Goal: Task Accomplishment & Management: Manage account settings

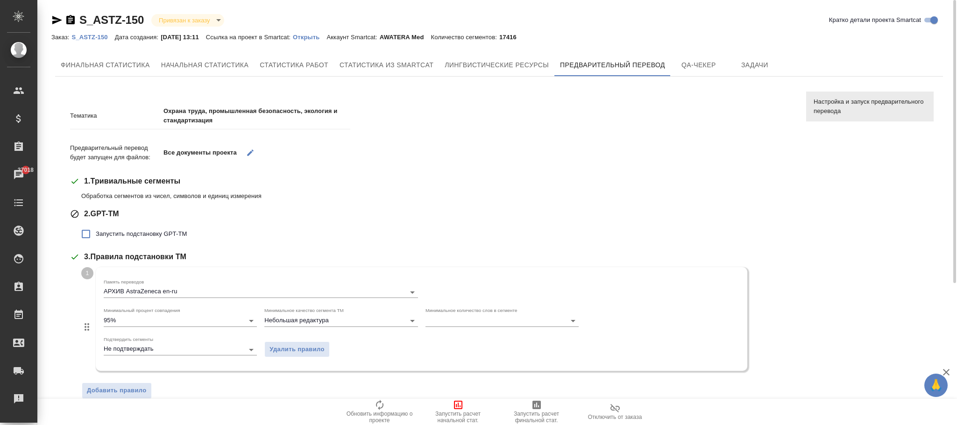
click at [93, 34] on link "S_ASTZ-150" at bounding box center [92, 37] width 43 height 8
drag, startPoint x: 381, startPoint y: 407, endPoint x: 615, endPoint y: 394, distance: 234.5
click at [381, 406] on icon "button" at bounding box center [379, 405] width 11 height 11
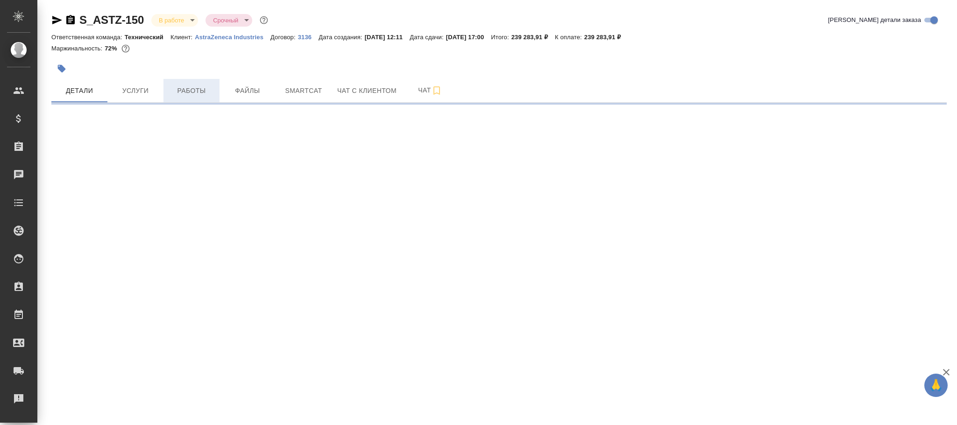
select select "RU"
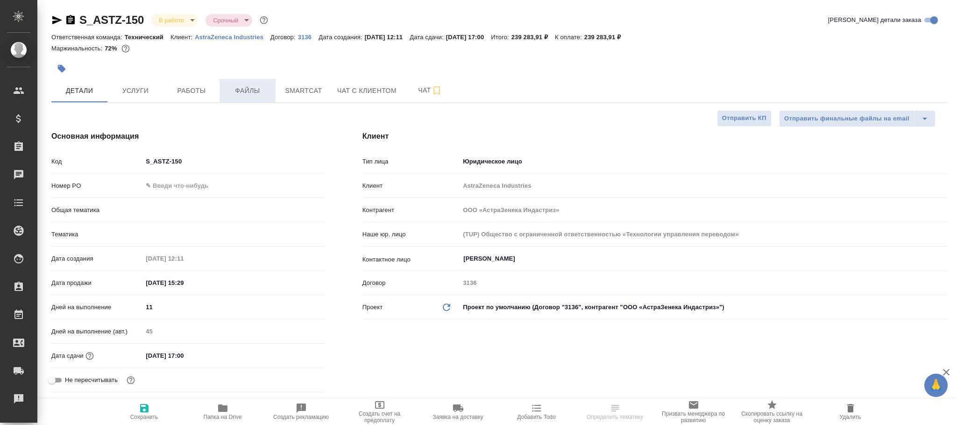
type textarea "x"
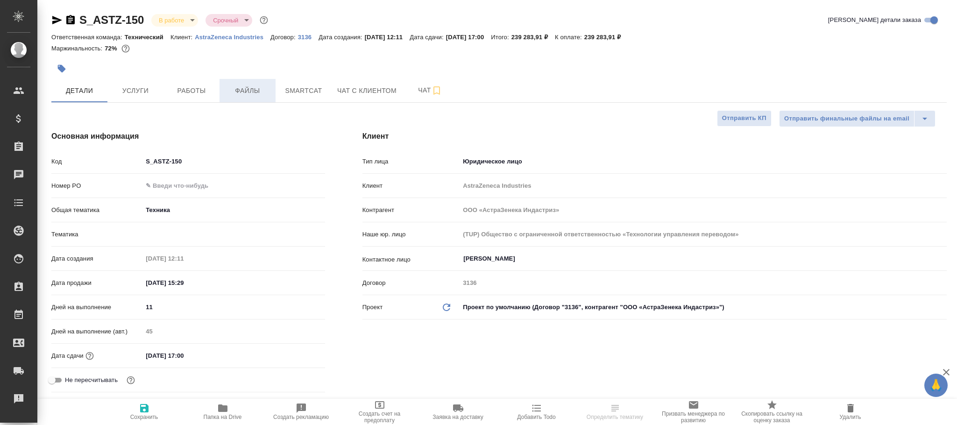
type textarea "x"
type input "Технический"
click at [251, 89] on span "Файлы" at bounding box center [247, 91] width 45 height 12
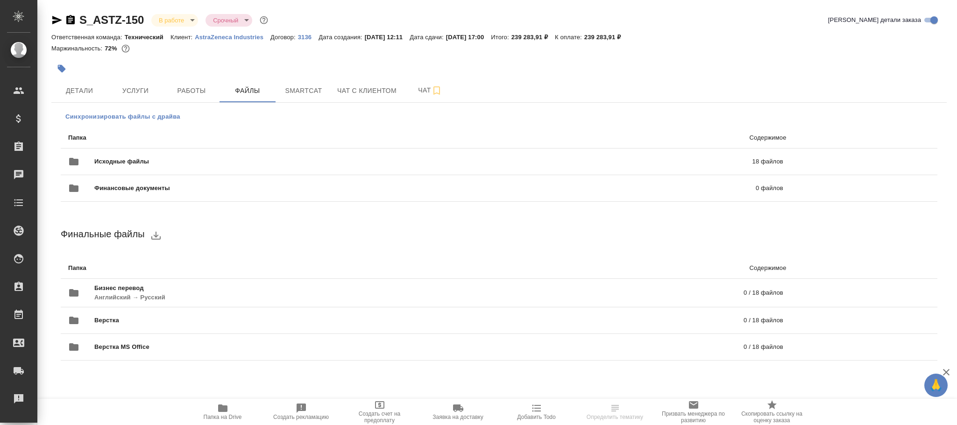
click at [171, 118] on span "Синхронизировать файлы с драйва" at bounding box center [122, 116] width 115 height 9
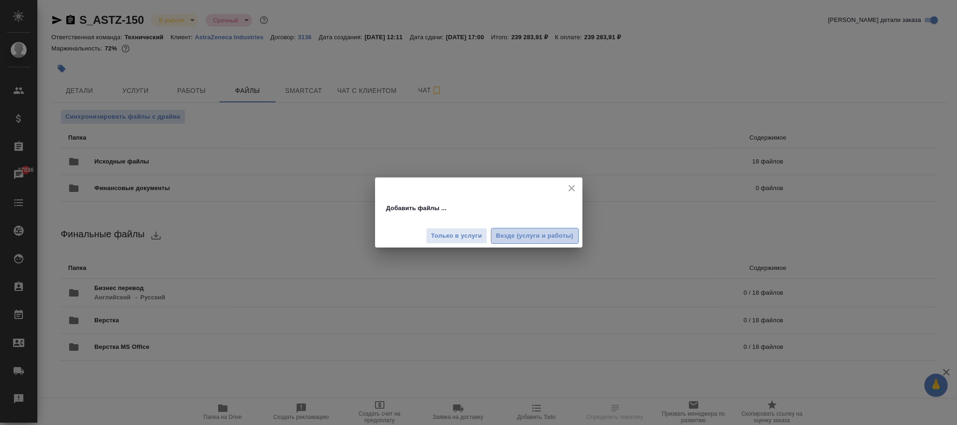
click at [546, 236] on span "Везде (услуги и работы)" at bounding box center [535, 236] width 78 height 11
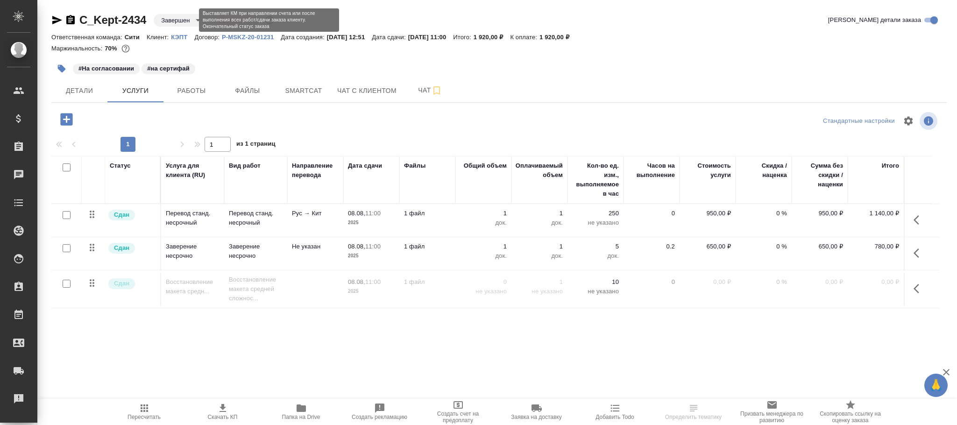
click at [179, 18] on body "🙏 .cls-1 fill:#fff; AWATERA Фокина Наталья n.fokina Клиенты Спецификации Заказы…" at bounding box center [478, 212] width 957 height 425
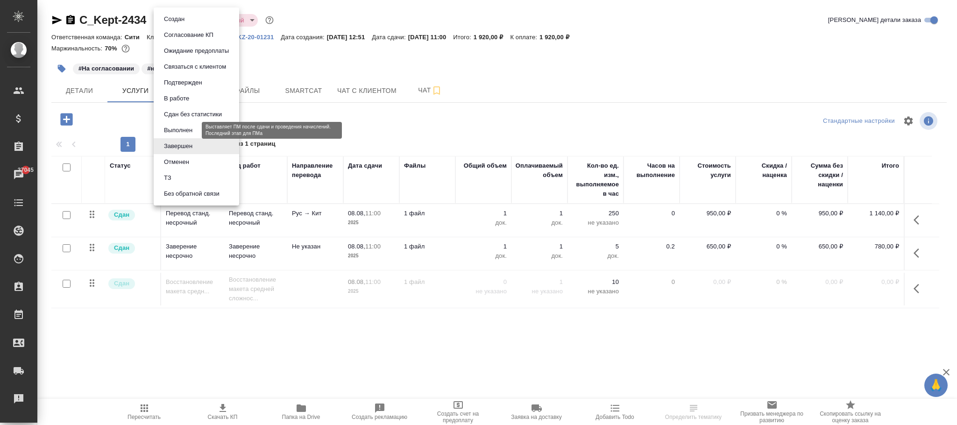
click at [188, 126] on button "Выполнен" at bounding box center [178, 130] width 34 height 10
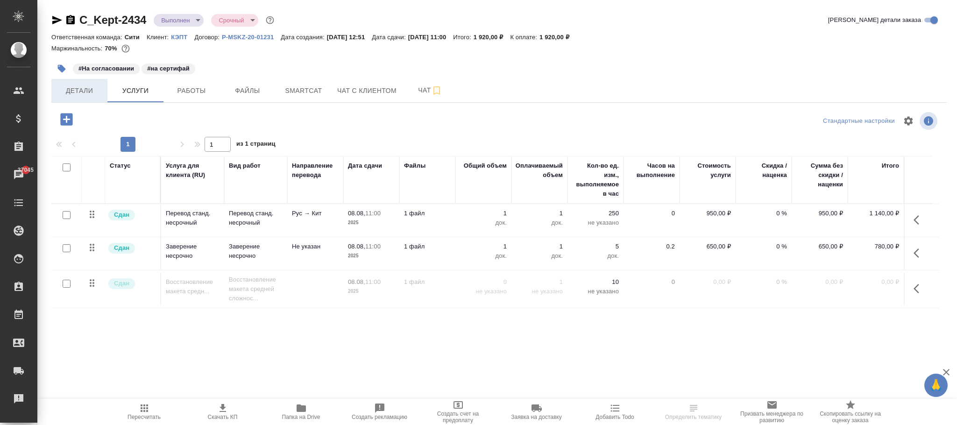
click at [83, 94] on span "Детали" at bounding box center [79, 91] width 45 height 12
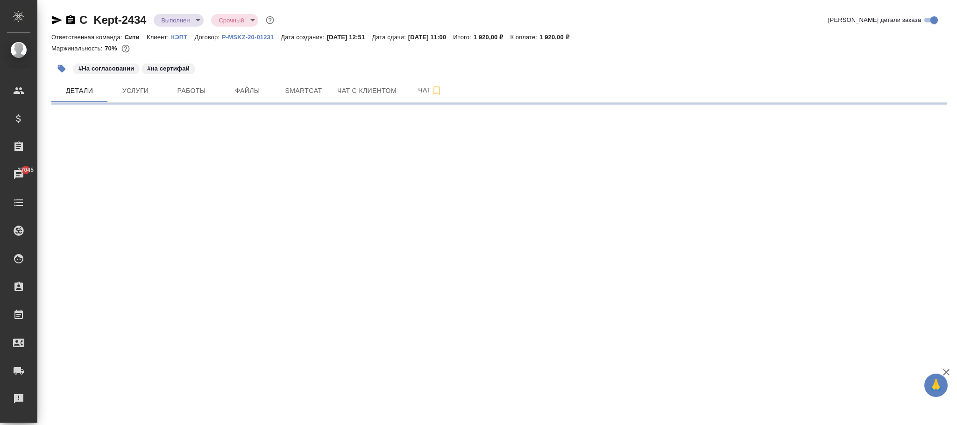
select select "RU"
click at [142, 407] on div ".cls-1 fill:#fff; AWATERA Фокина Наталья n.fokina Клиенты Спецификации Заказы 3…" at bounding box center [478, 212] width 957 height 425
select select "RU"
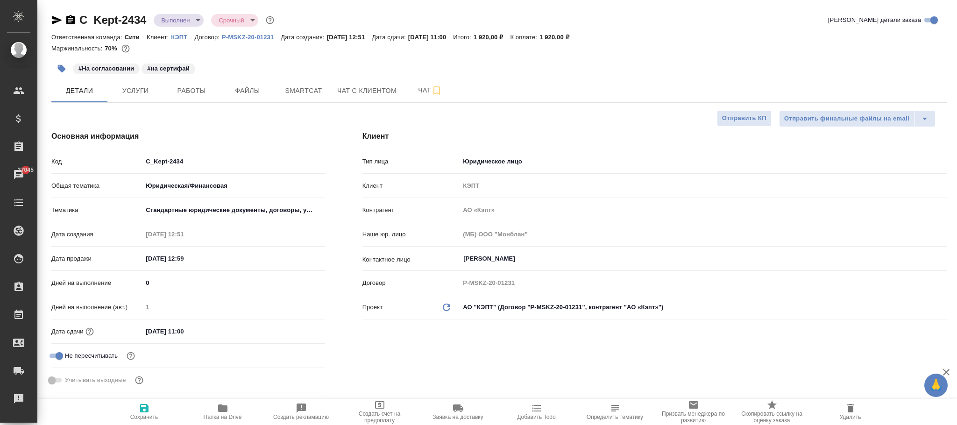
type textarea "x"
click at [156, 414] on span "Сохранить" at bounding box center [144, 417] width 28 height 7
type textarea "x"
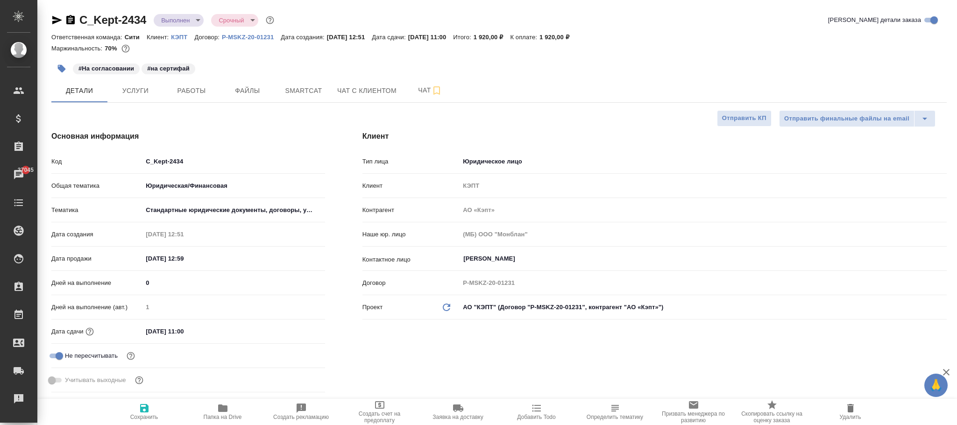
type textarea "x"
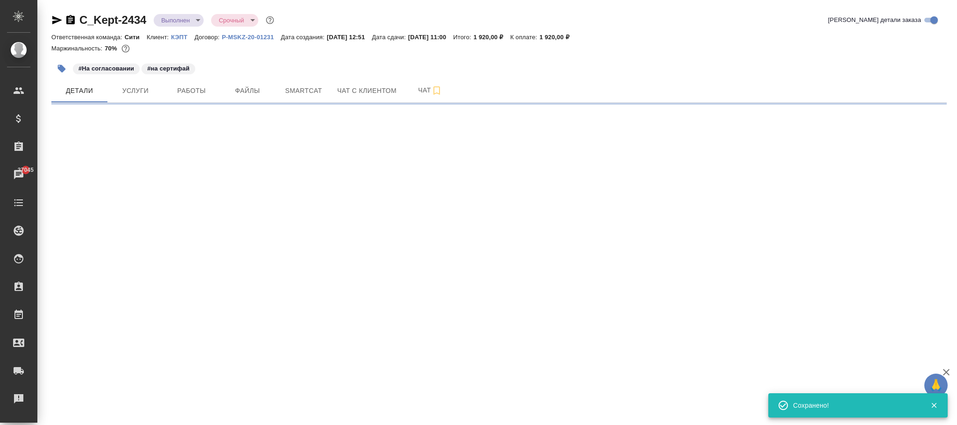
select select "RU"
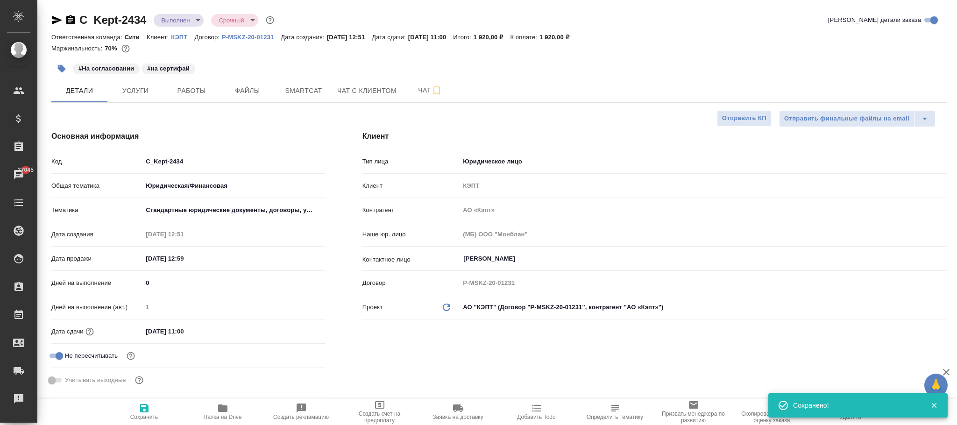
type textarea "x"
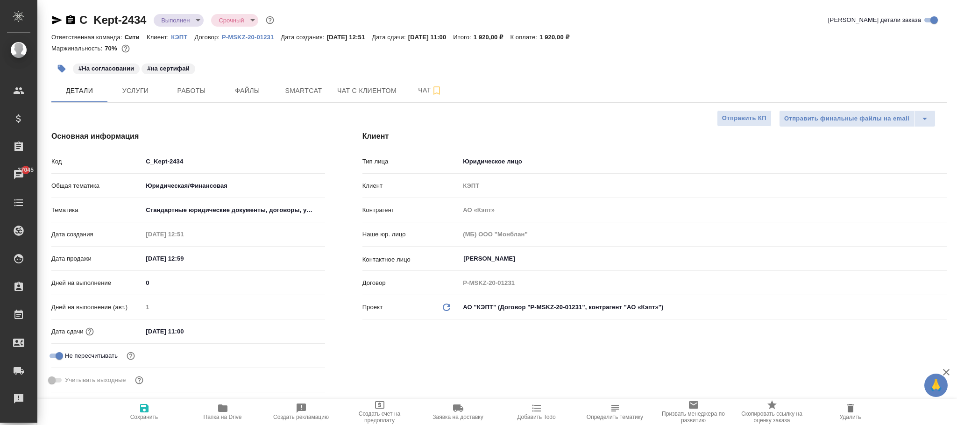
type textarea "x"
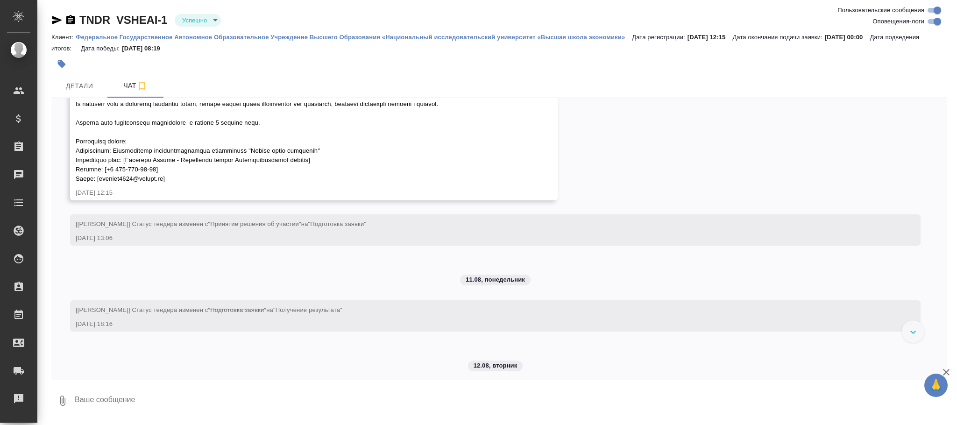
click at [204, 23] on body "🙏 .cls-1 fill:#fff; AWATERA [PERSON_NAME][PERSON_NAME] Спецификации Заказы Чаты…" at bounding box center [478, 212] width 957 height 425
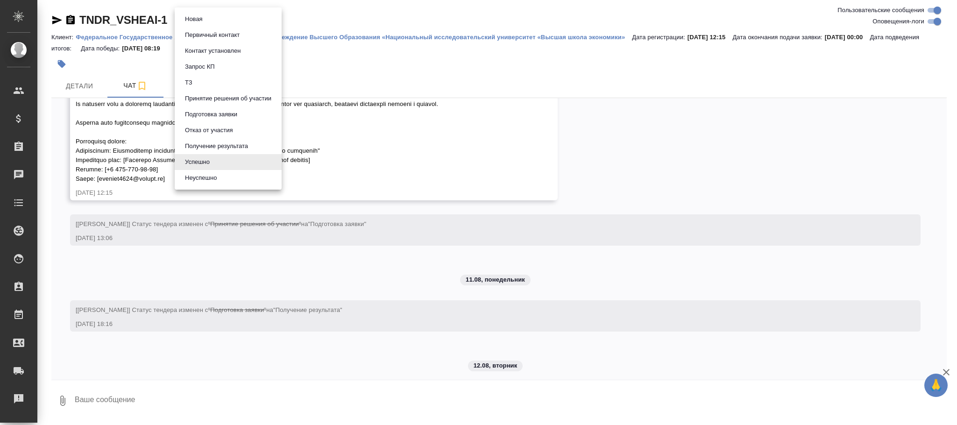
scroll to position [891, 0]
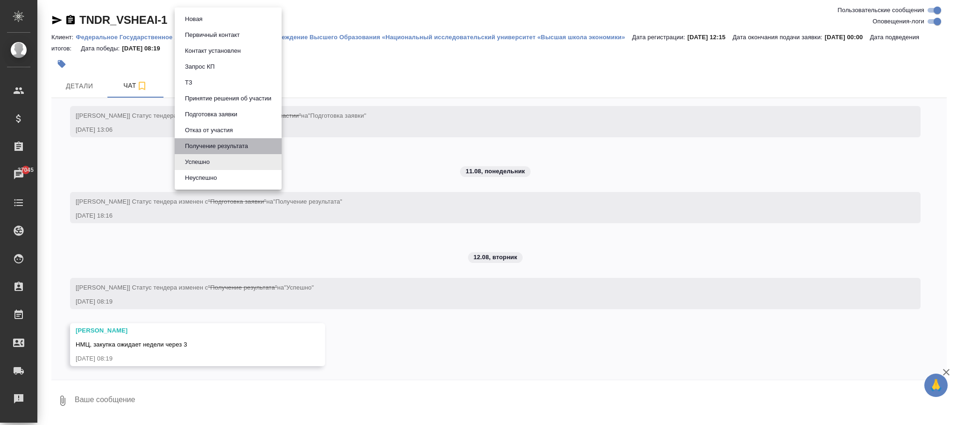
click at [206, 24] on button "Получение результата" at bounding box center [193, 19] width 23 height 10
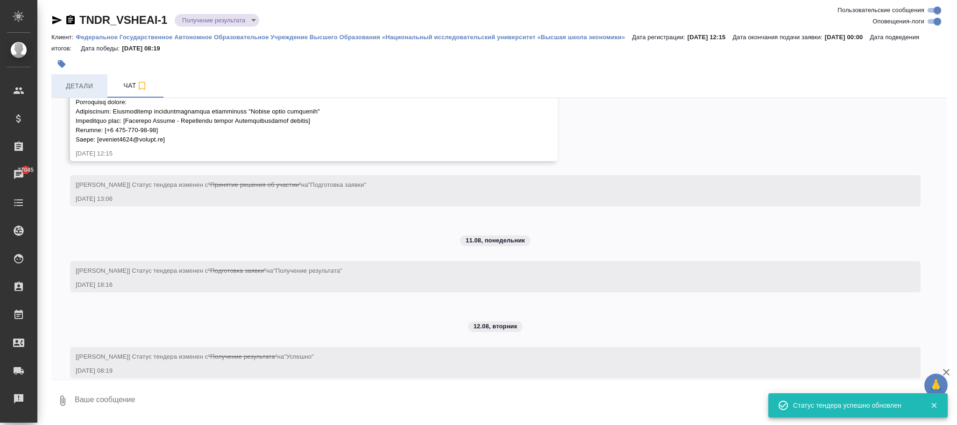
scroll to position [977, 0]
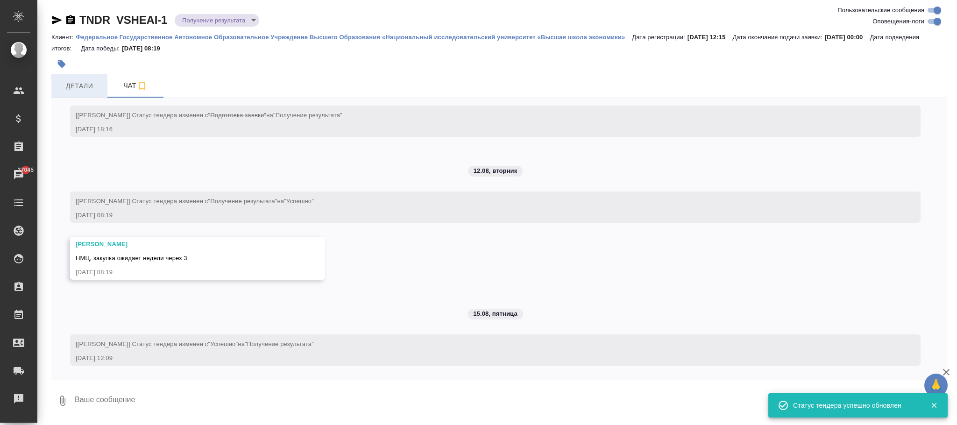
click at [91, 91] on span "Детали" at bounding box center [79, 86] width 45 height 12
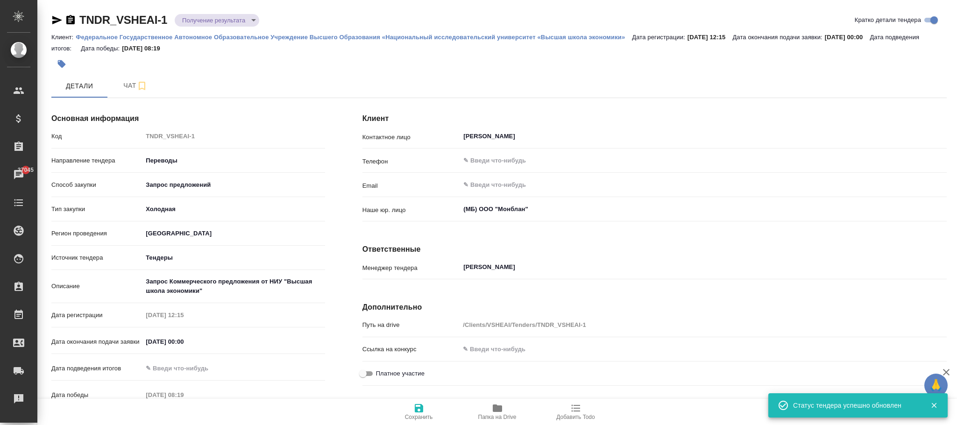
type input "Спицова Елена Леонидовна"
click at [427, 414] on span "Сохранить" at bounding box center [419, 417] width 28 height 7
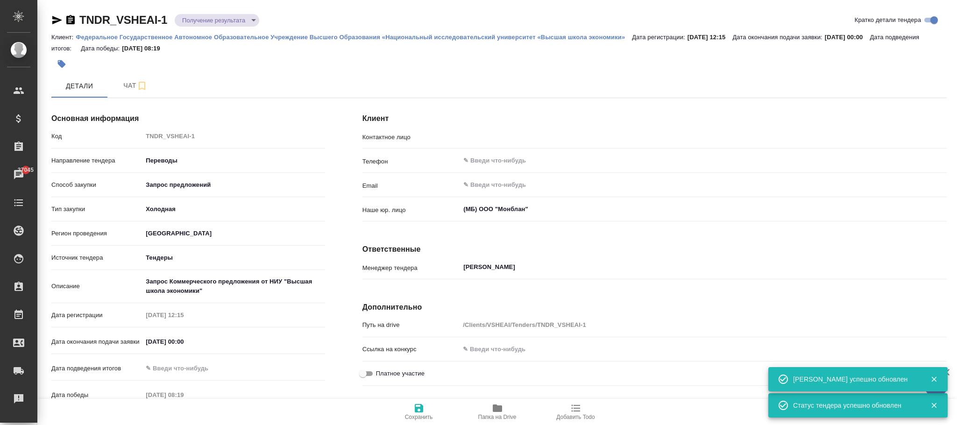
type input "Спицова Елена Леонидовна"
